Goal: Task Accomplishment & Management: Complete application form

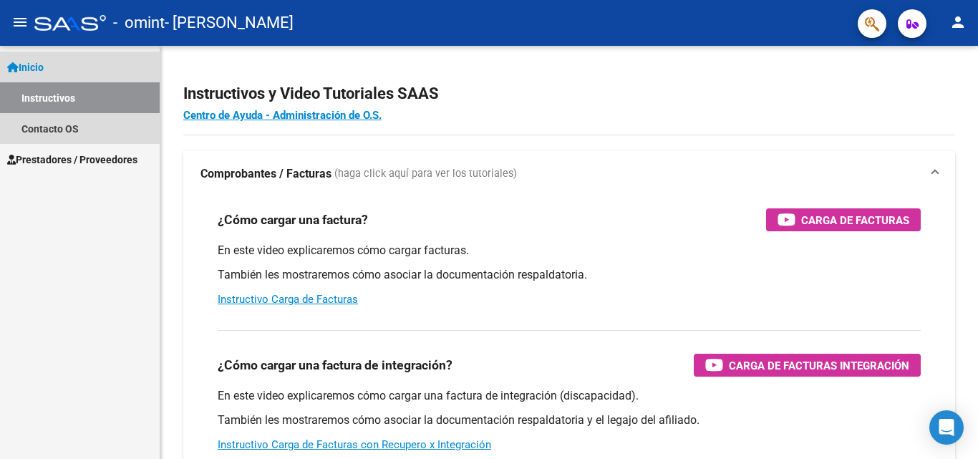
click at [93, 97] on link "Instructivos" at bounding box center [80, 97] width 160 height 31
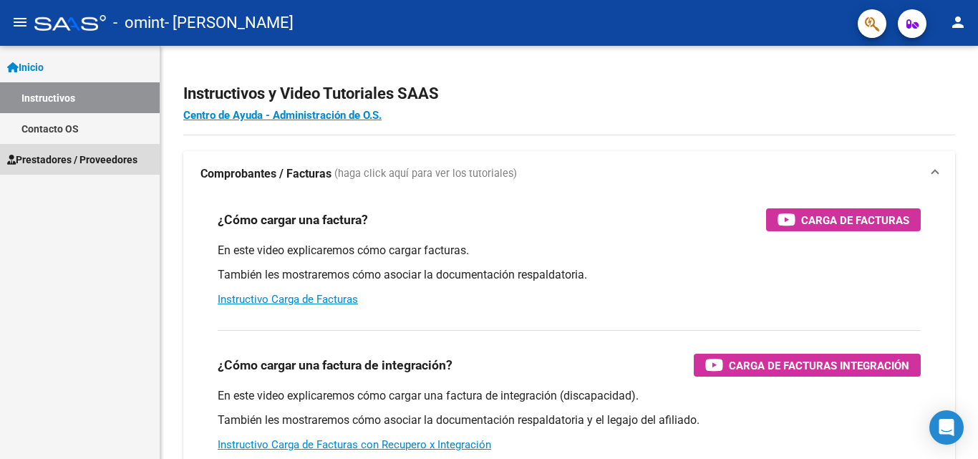
click at [62, 162] on span "Prestadores / Proveedores" at bounding box center [72, 160] width 130 height 16
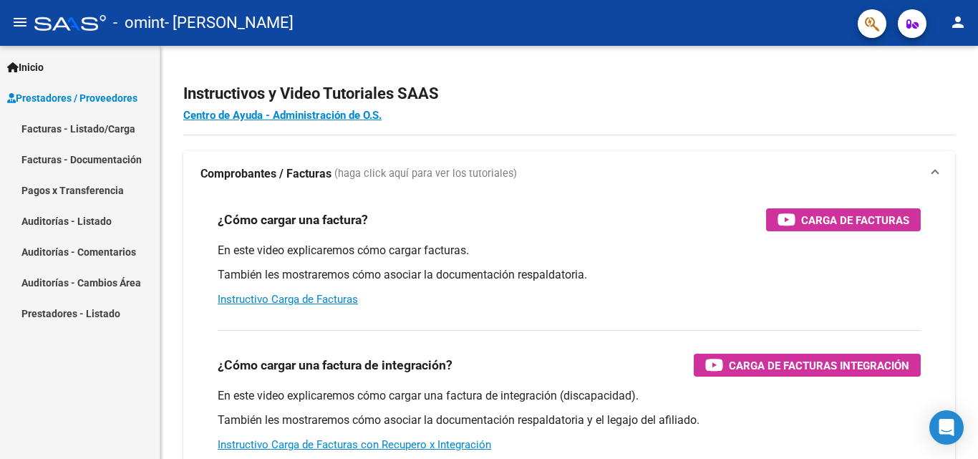
click at [76, 127] on link "Facturas - Listado/Carga" at bounding box center [80, 128] width 160 height 31
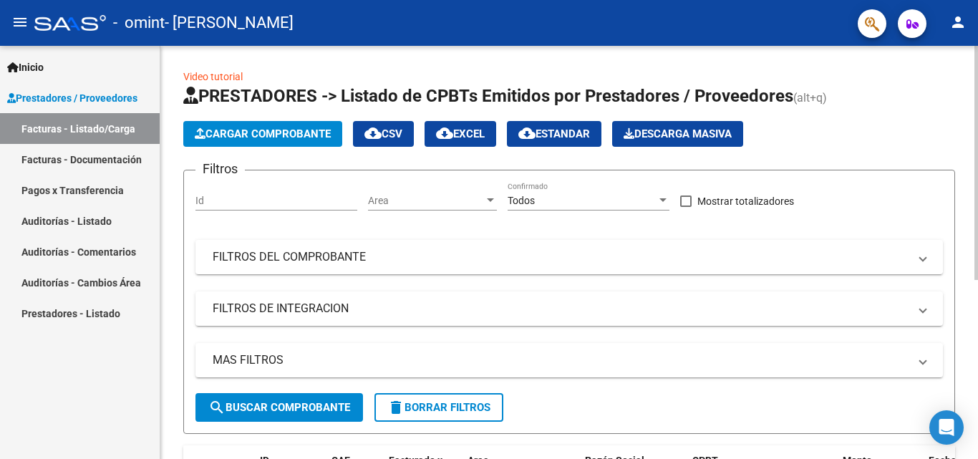
click at [281, 135] on span "Cargar Comprobante" at bounding box center [263, 133] width 136 height 13
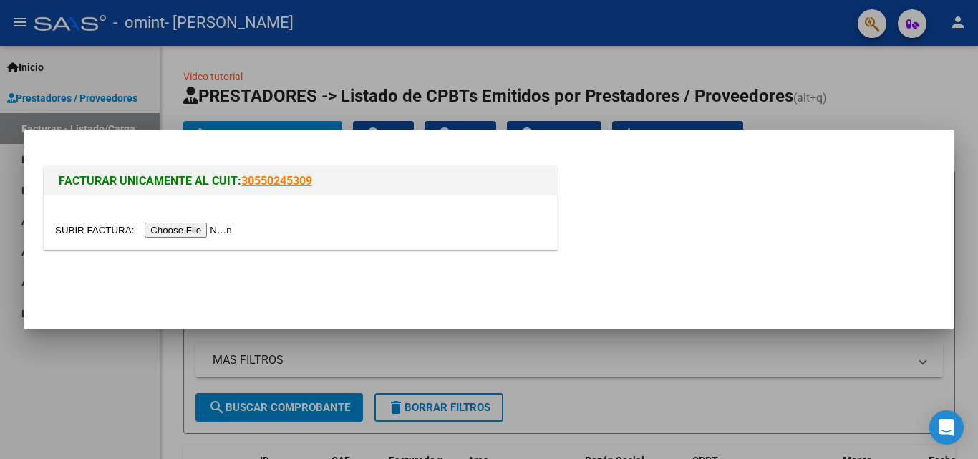
click at [210, 228] on input "file" at bounding box center [145, 230] width 181 height 15
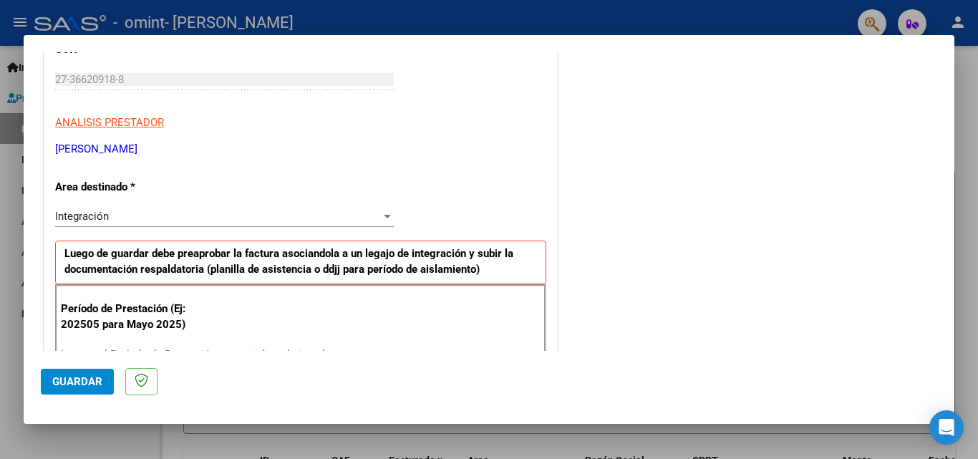
scroll to position [283, 0]
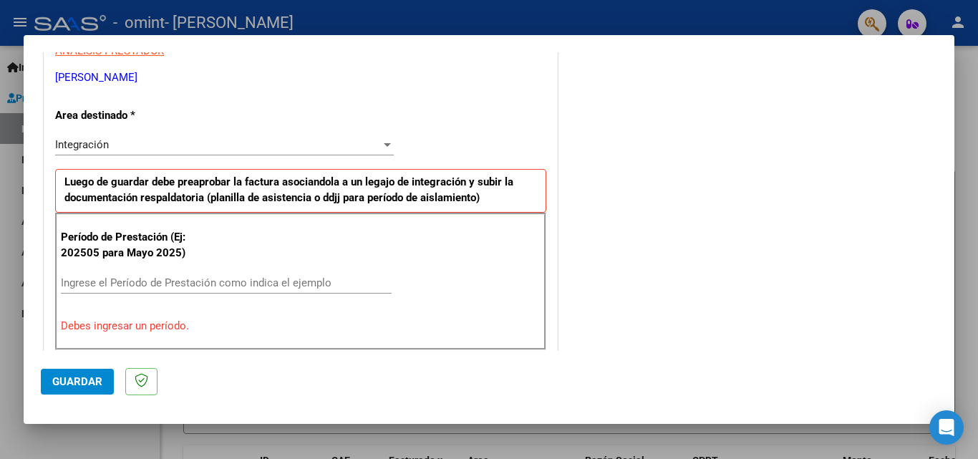
click at [110, 283] on input "Ingrese el Período de Prestación como indica el ejemplo" at bounding box center [226, 282] width 331 height 13
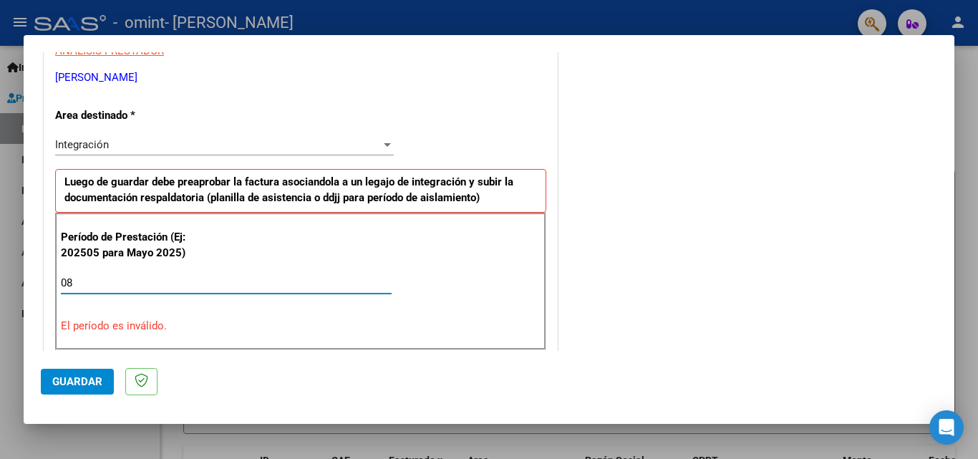
type input "0"
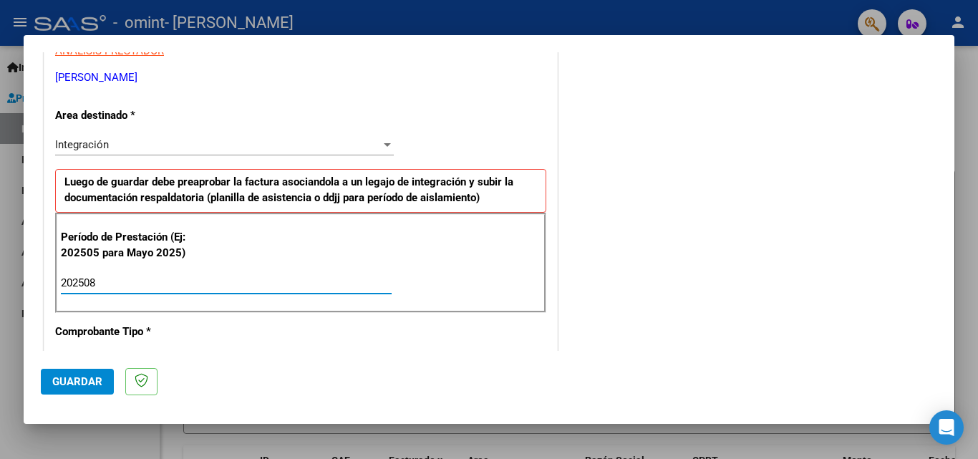
type input "202508"
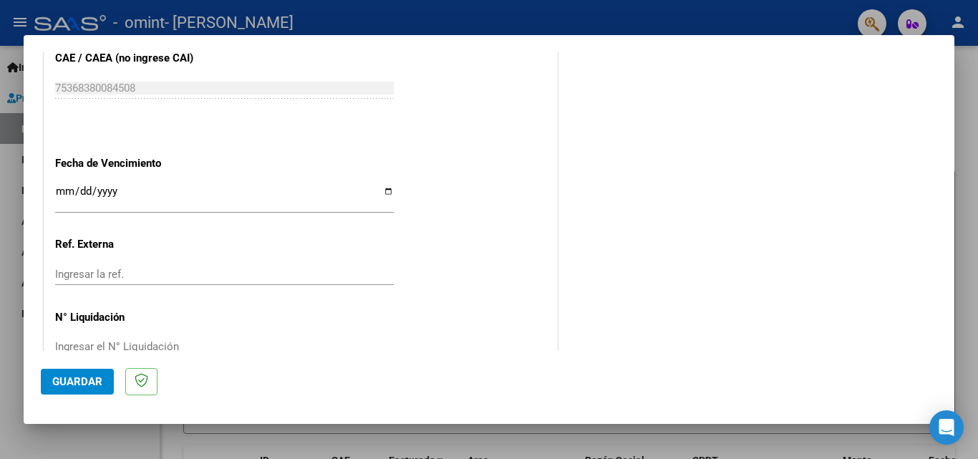
scroll to position [962, 0]
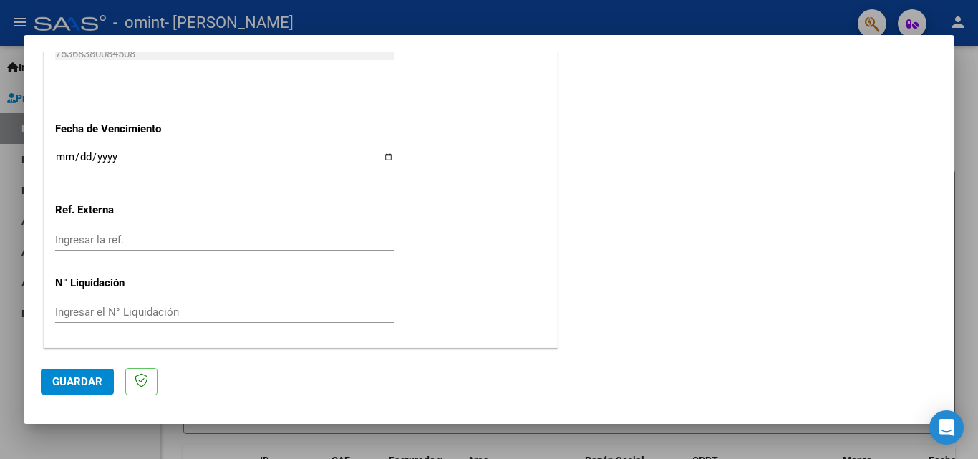
click at [94, 387] on span "Guardar" at bounding box center [77, 381] width 50 height 13
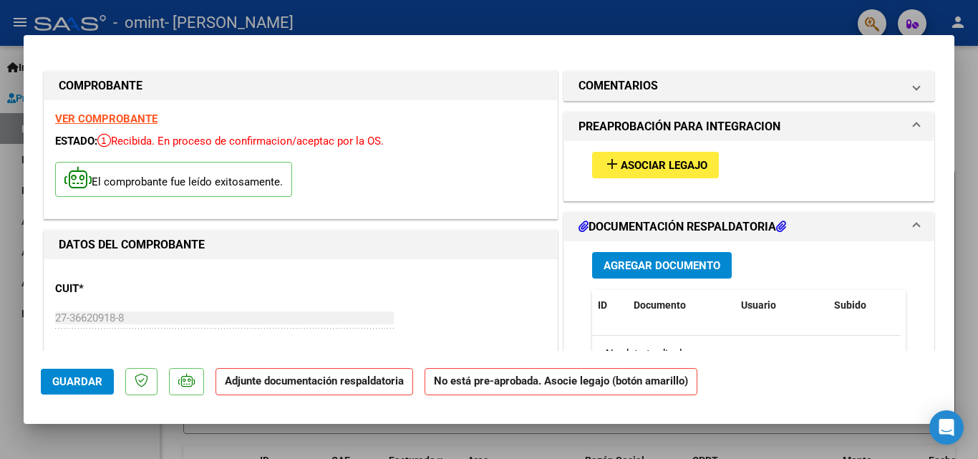
click at [656, 160] on span "Asociar Legajo" at bounding box center [664, 165] width 87 height 13
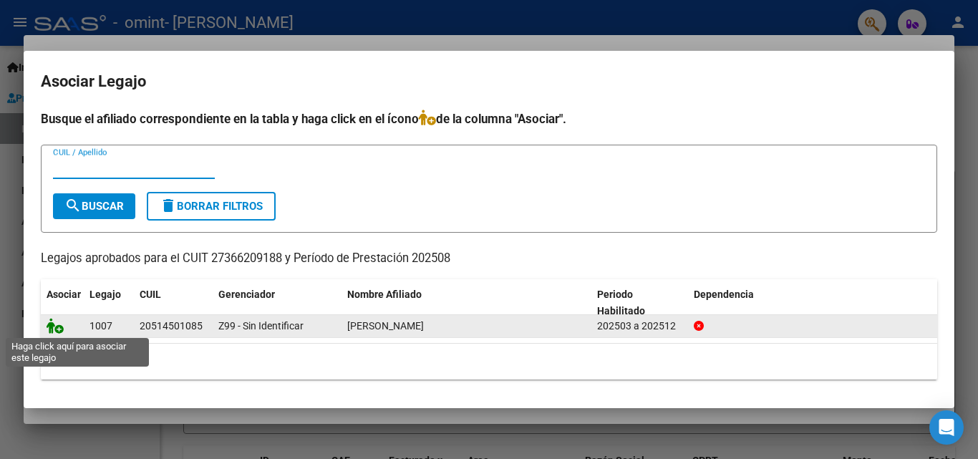
click at [51, 330] on icon at bounding box center [55, 326] width 17 height 16
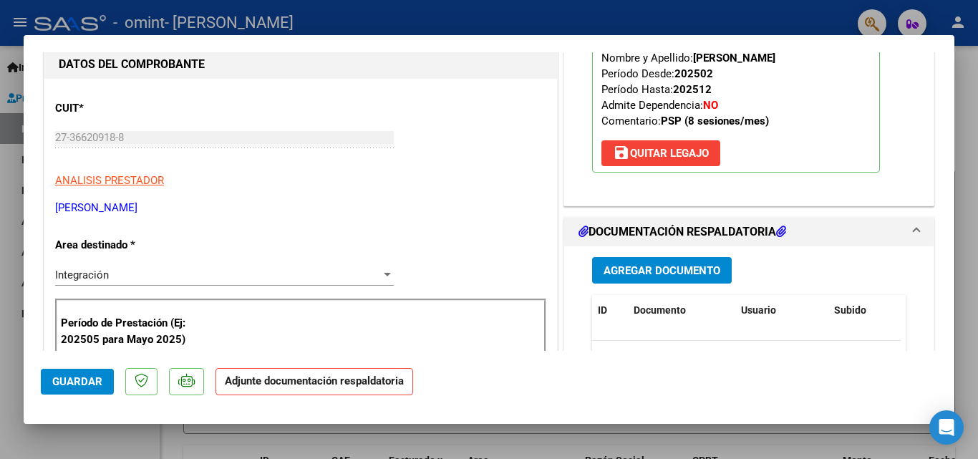
scroll to position [215, 0]
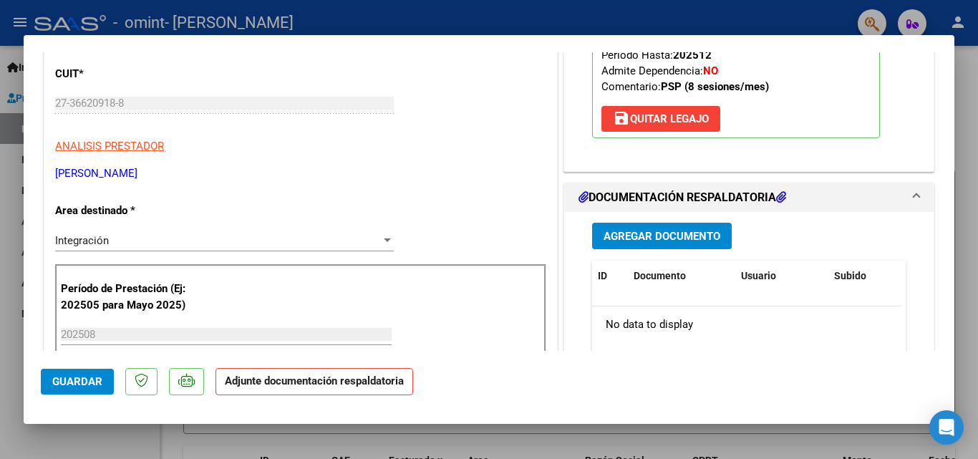
click at [649, 226] on button "Agregar Documento" at bounding box center [662, 236] width 140 height 26
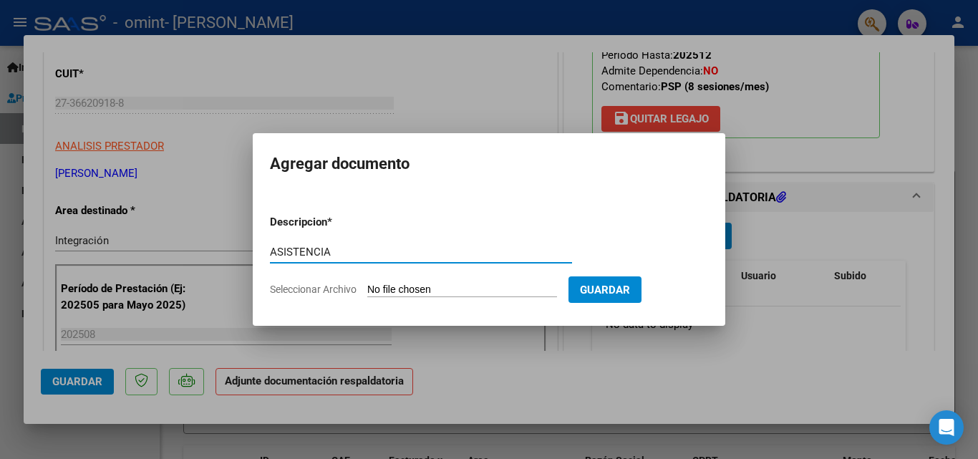
type input "ASISTENCIA"
click at [408, 289] on input "Seleccionar Archivo" at bounding box center [462, 291] width 190 height 14
type input "C:\fakepath\CamScanner [DATE] 18.30.pdf"
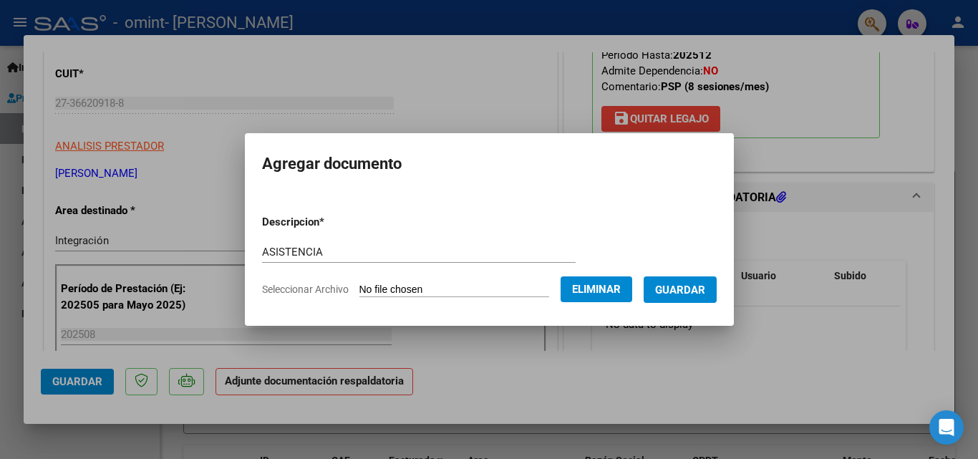
click at [693, 285] on span "Guardar" at bounding box center [680, 290] width 50 height 13
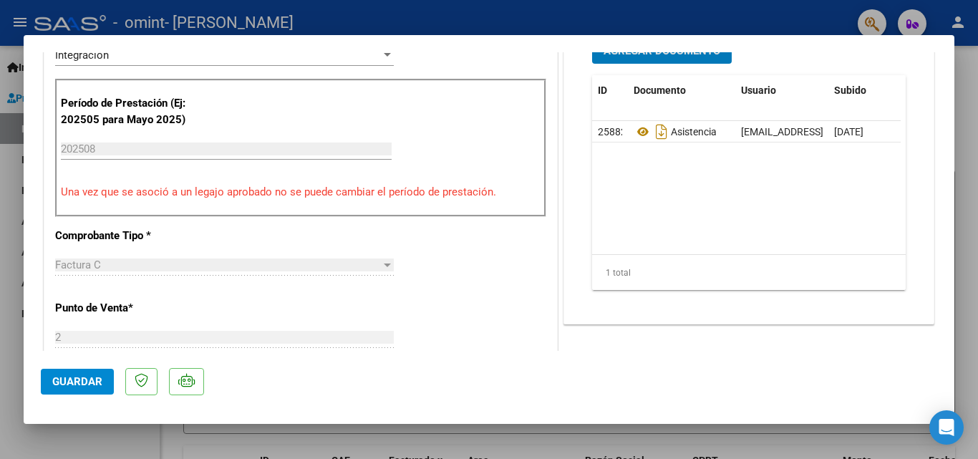
scroll to position [430, 0]
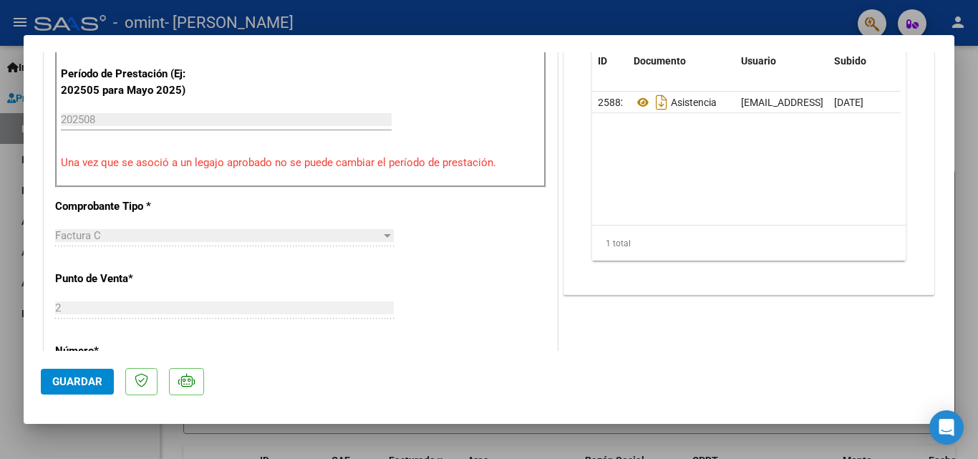
click at [81, 383] on span "Guardar" at bounding box center [77, 381] width 50 height 13
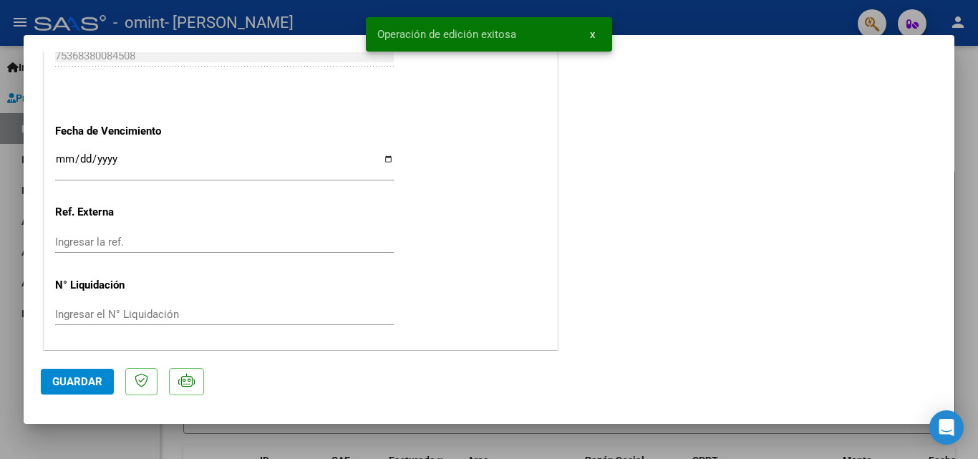
scroll to position [983, 0]
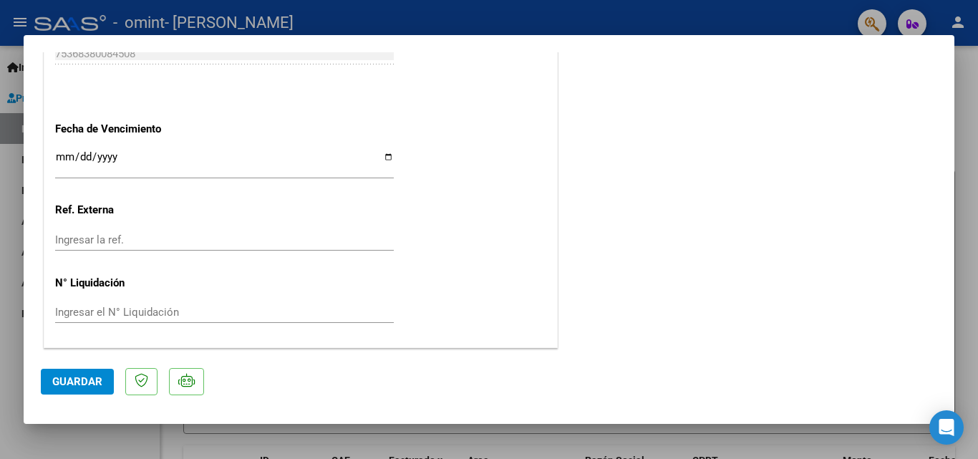
click at [606, 22] on div at bounding box center [489, 229] width 978 height 459
type input "$ 0,00"
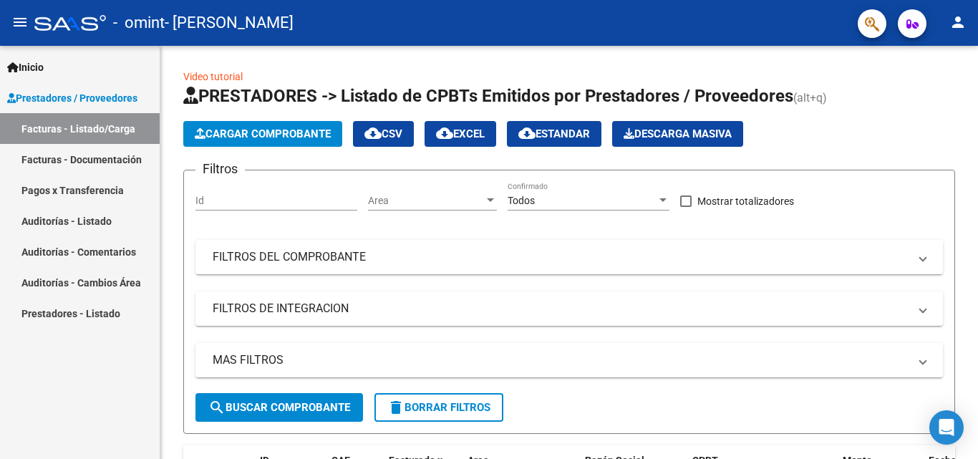
click at [74, 194] on link "Pagos x Transferencia" at bounding box center [80, 190] width 160 height 31
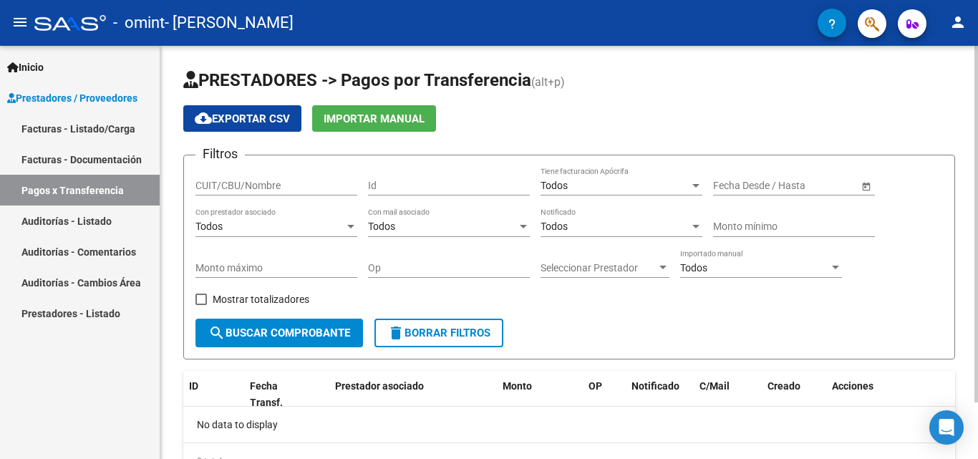
click at [281, 185] on input "CUIT/CBU/Nombre" at bounding box center [276, 186] width 162 height 12
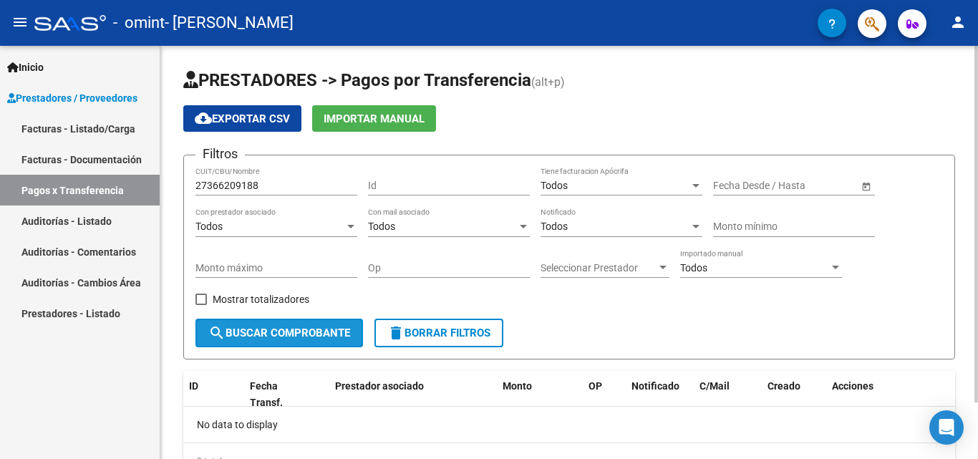
click at [308, 339] on span "search Buscar Comprobante" at bounding box center [279, 333] width 142 height 13
click at [291, 190] on input "27366209188" at bounding box center [276, 186] width 162 height 12
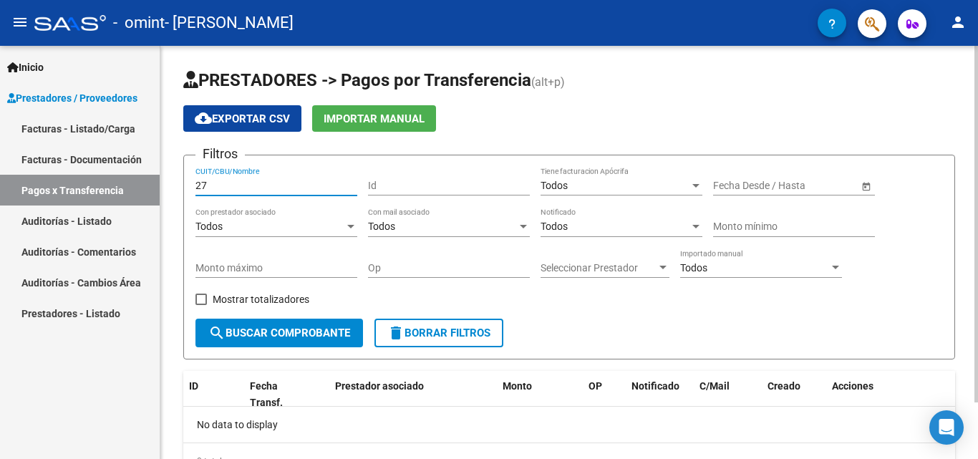
type input "2"
click at [566, 185] on span "Todos" at bounding box center [554, 185] width 27 height 11
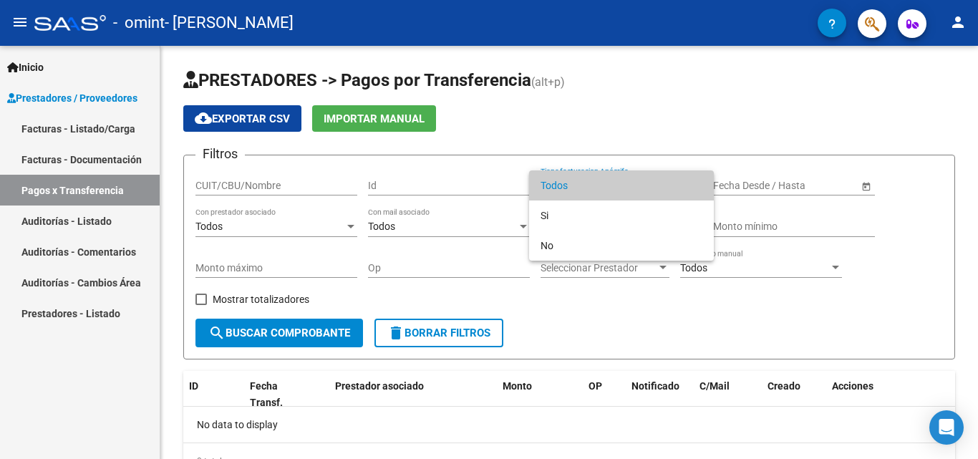
click at [470, 212] on div at bounding box center [489, 229] width 978 height 459
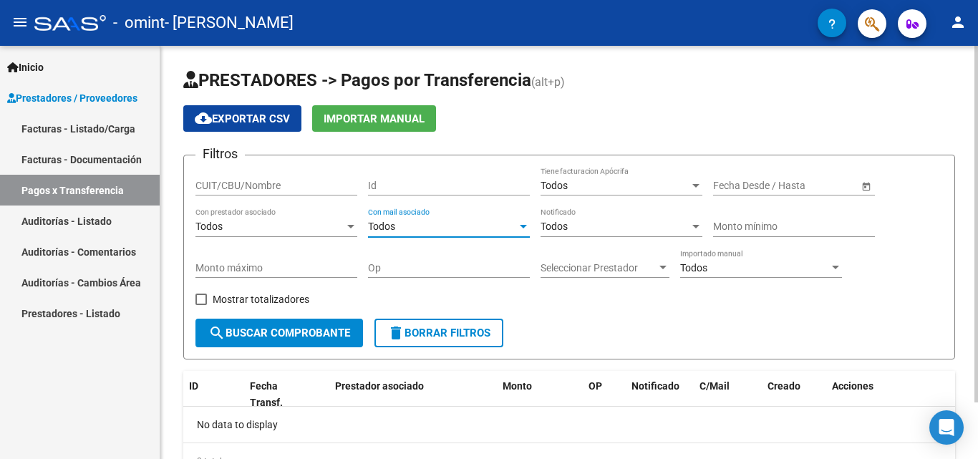
click at [455, 227] on div "Todos" at bounding box center [442, 227] width 149 height 12
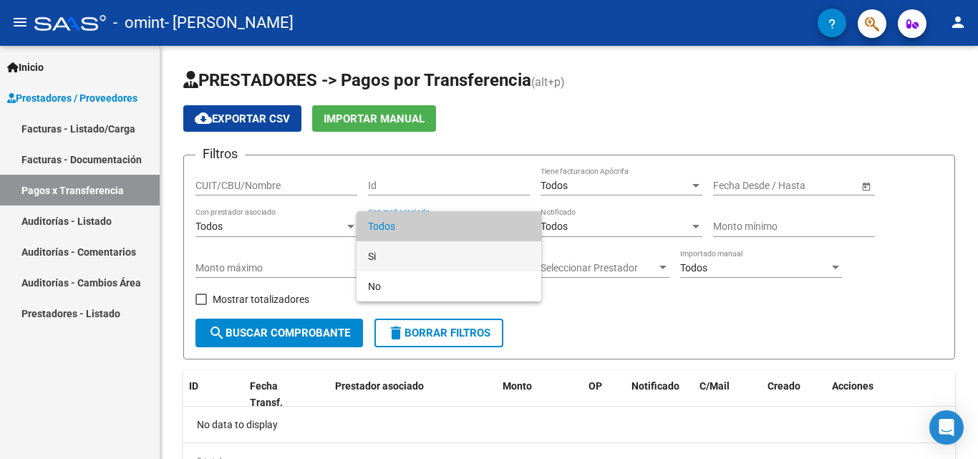
click at [454, 257] on span "Si" at bounding box center [449, 256] width 162 height 30
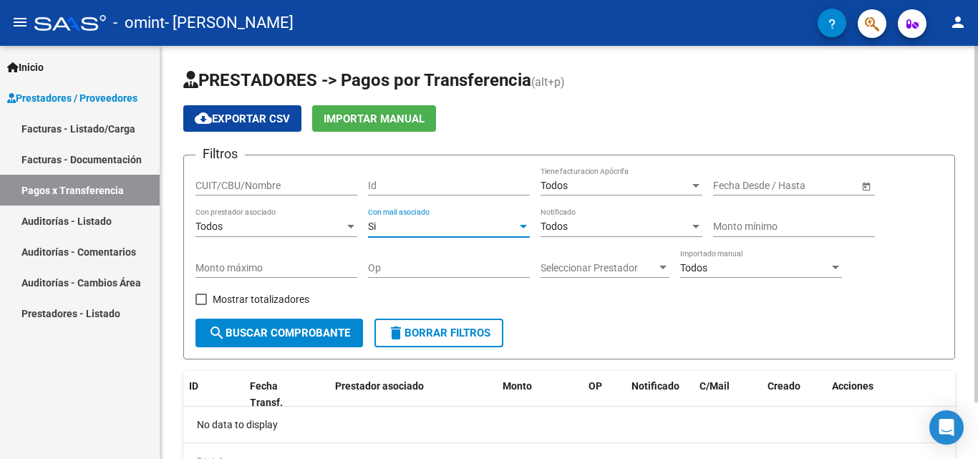
click at [293, 229] on div "Todos" at bounding box center [269, 227] width 149 height 12
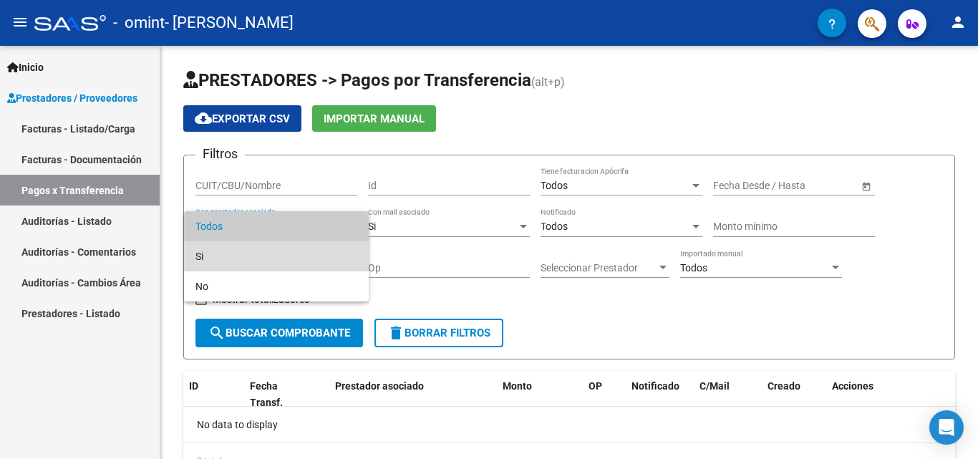
click at [289, 256] on span "Si" at bounding box center [276, 256] width 162 height 30
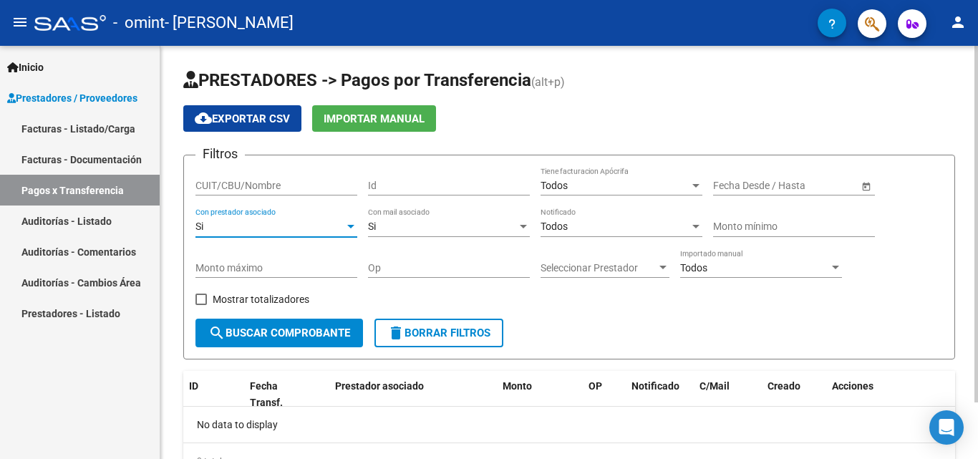
click at [284, 339] on span "search Buscar Comprobante" at bounding box center [279, 333] width 142 height 13
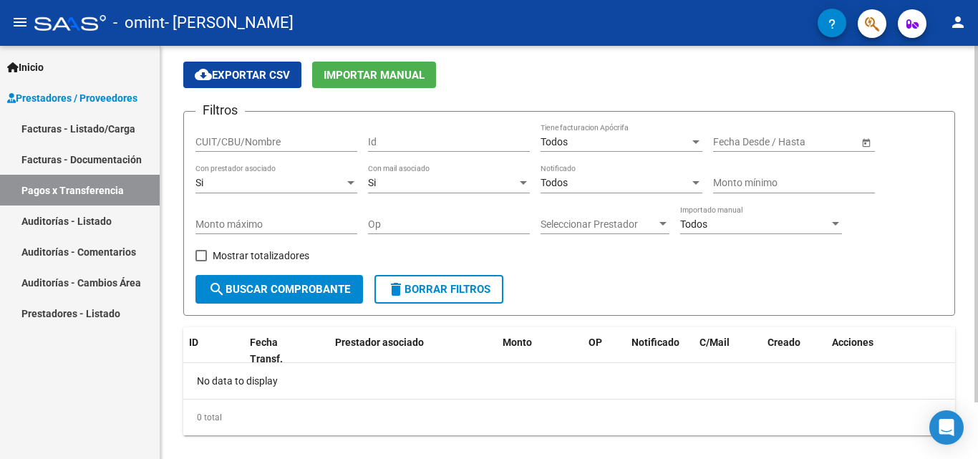
scroll to position [66, 0]
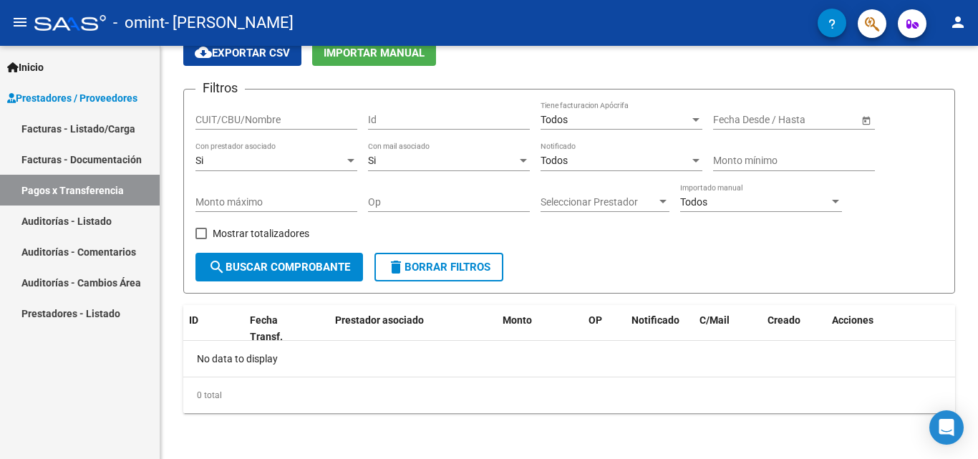
click at [92, 159] on link "Facturas - Documentación" at bounding box center [80, 159] width 160 height 31
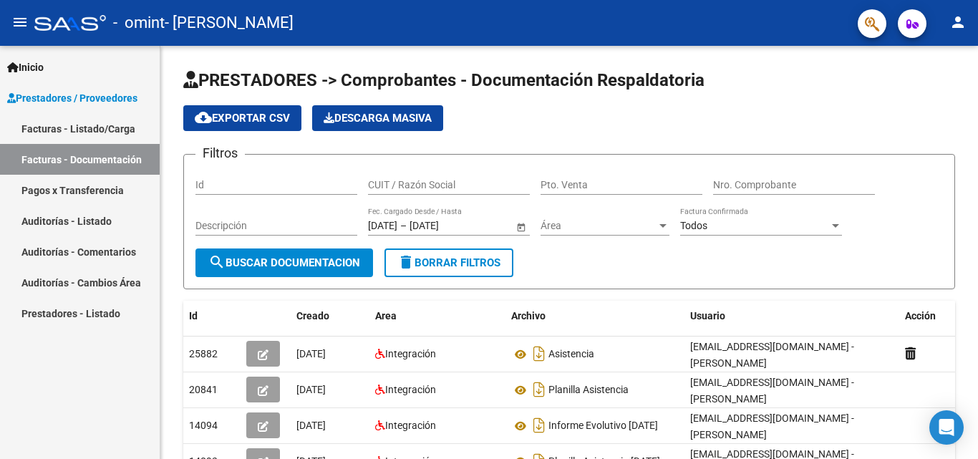
click at [90, 192] on link "Pagos x Transferencia" at bounding box center [80, 190] width 160 height 31
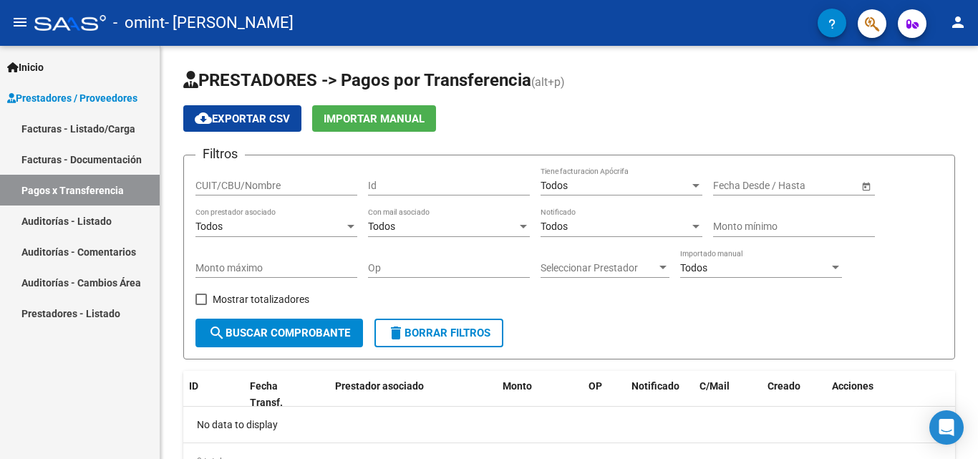
click at [82, 221] on link "Auditorías - Listado" at bounding box center [80, 220] width 160 height 31
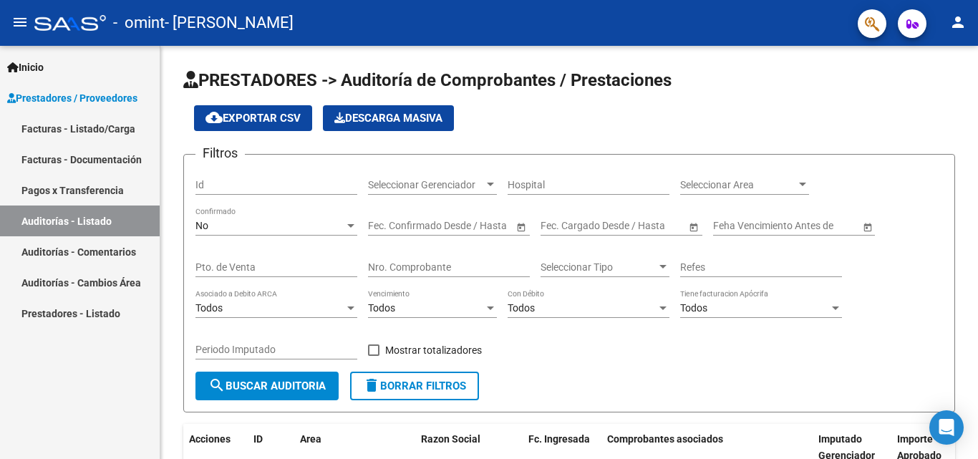
click at [69, 160] on link "Facturas - Documentación" at bounding box center [80, 159] width 160 height 31
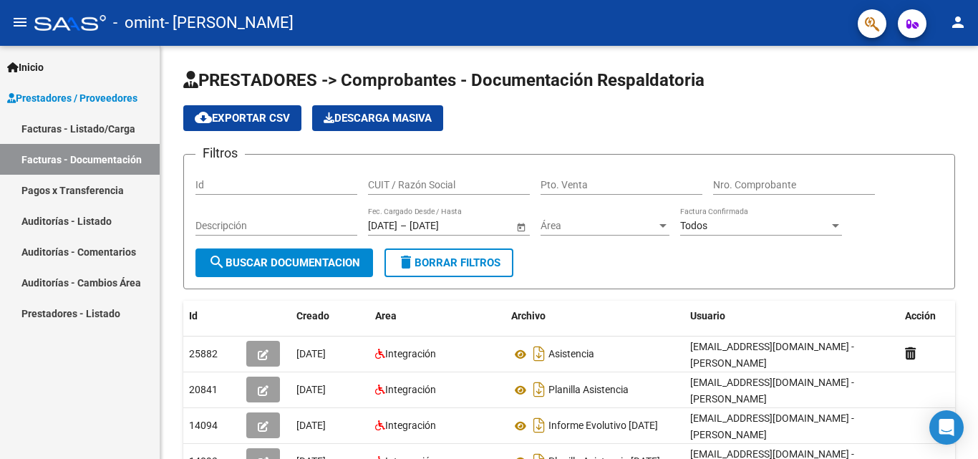
click at [61, 312] on link "Prestadores - Listado" at bounding box center [80, 313] width 160 height 31
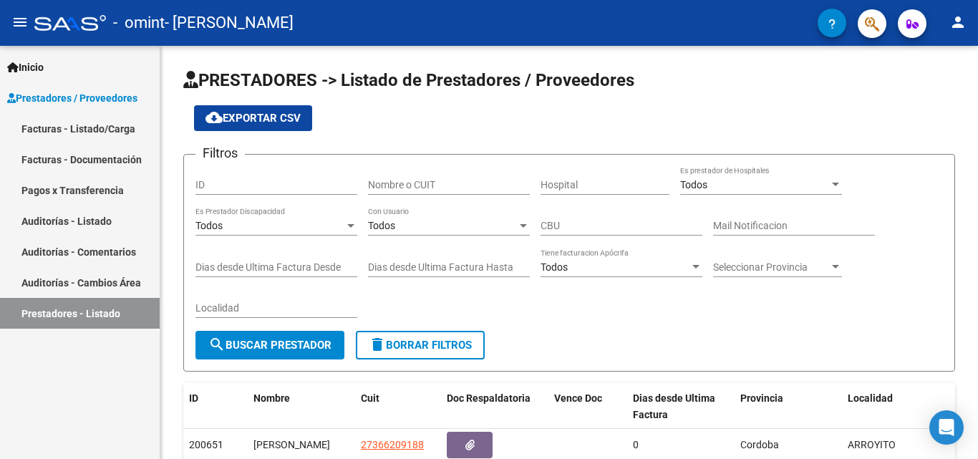
click at [58, 196] on link "Pagos x Transferencia" at bounding box center [80, 190] width 160 height 31
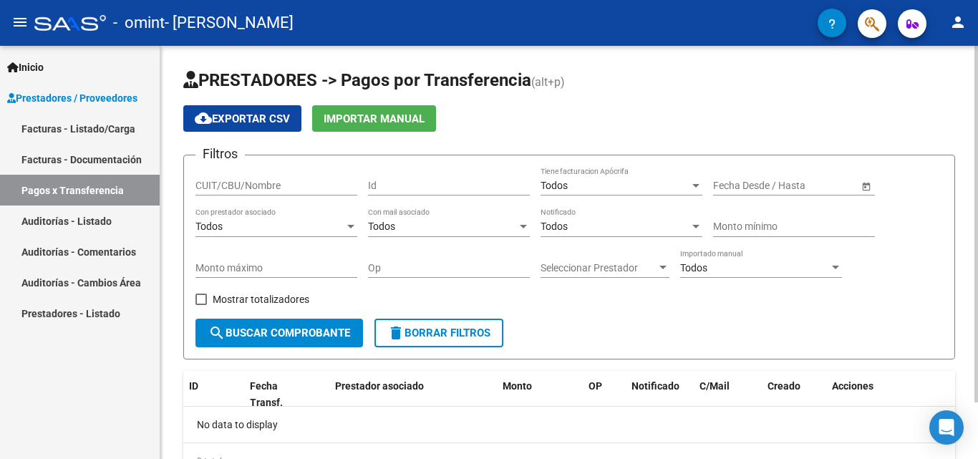
click at [199, 289] on div "Monto máximo" at bounding box center [276, 269] width 162 height 41
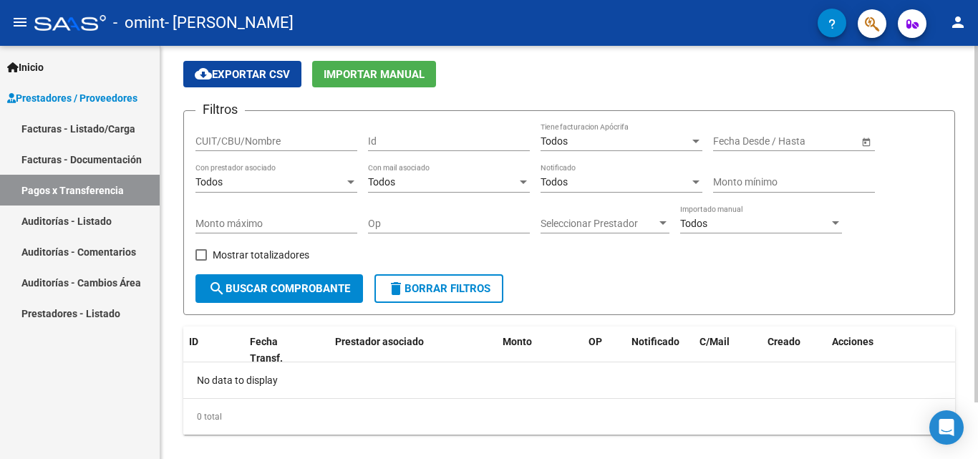
scroll to position [66, 0]
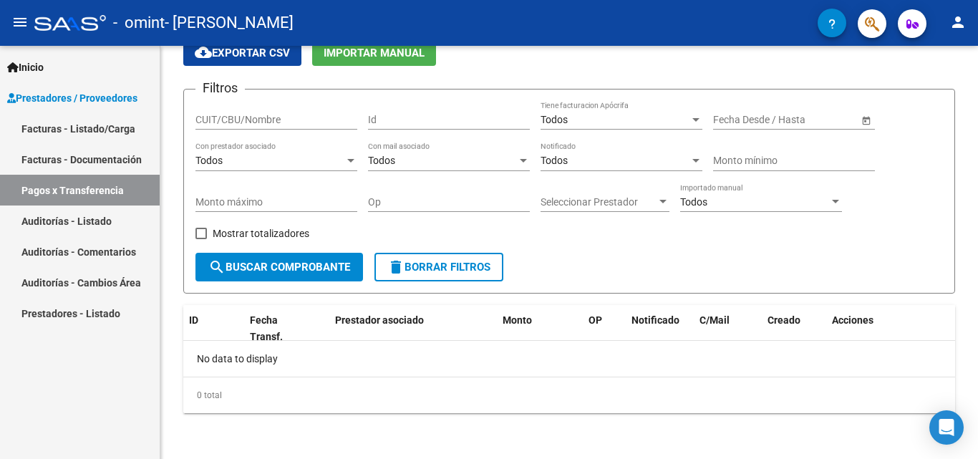
click at [63, 127] on link "Facturas - Listado/Carga" at bounding box center [80, 128] width 160 height 31
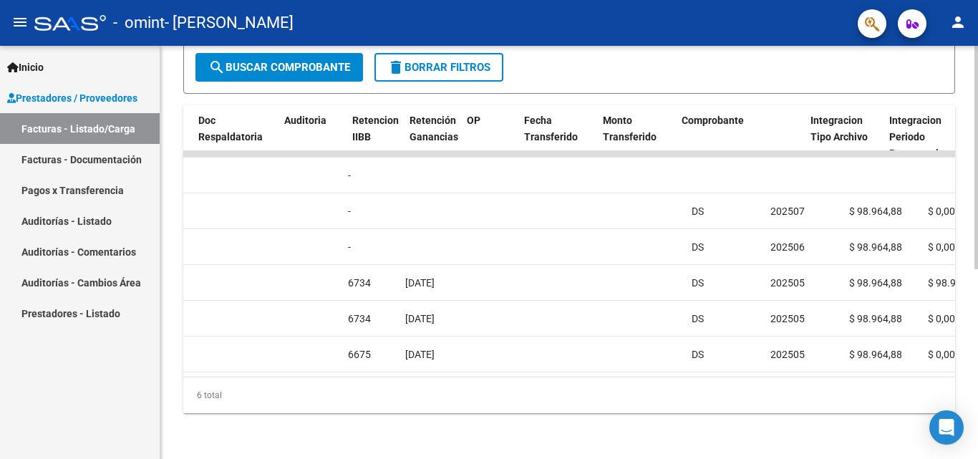
scroll to position [0, 863]
